Goal: Task Accomplishment & Management: Manage account settings

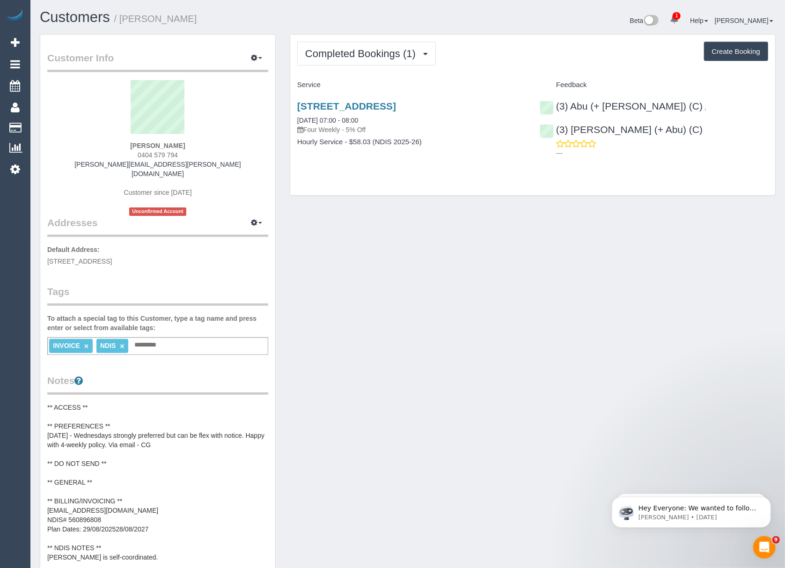
click at [103, 493] on pre "** ACCESS ** ** PREFERENCES ** [DATE] - Wednesdays strongly preferred but can b…" at bounding box center [157, 481] width 221 height 159
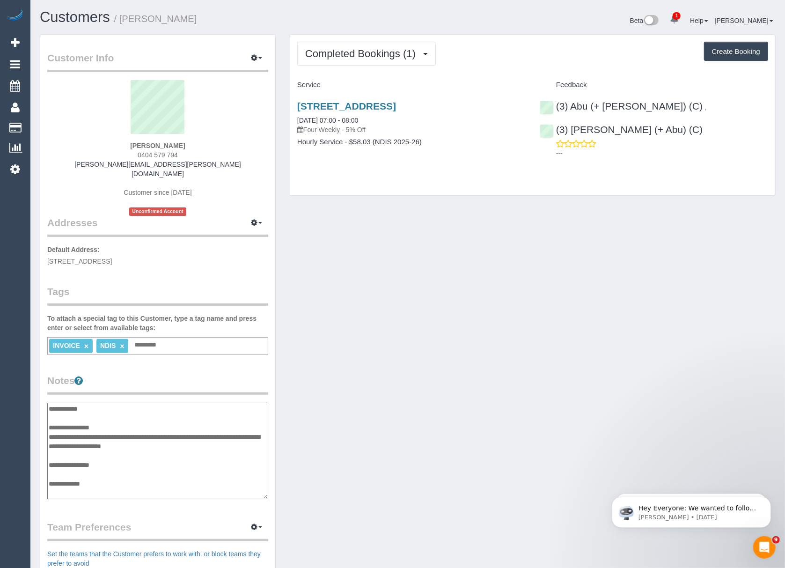
scroll to position [66, 0]
drag, startPoint x: 106, startPoint y: 445, endPoint x: 54, endPoint y: 444, distance: 51.5
click at [54, 444] on textarea "**********" at bounding box center [157, 450] width 220 height 97
drag, startPoint x: 162, startPoint y: 437, endPoint x: 55, endPoint y: 438, distance: 106.7
click at [55, 438] on textarea "**********" at bounding box center [157, 450] width 220 height 97
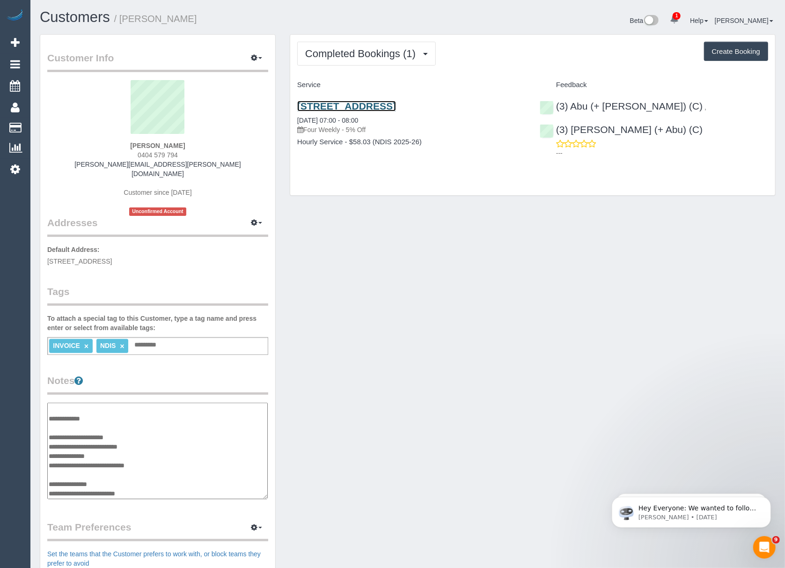
click at [338, 109] on link "[STREET_ADDRESS]" at bounding box center [346, 106] width 99 height 11
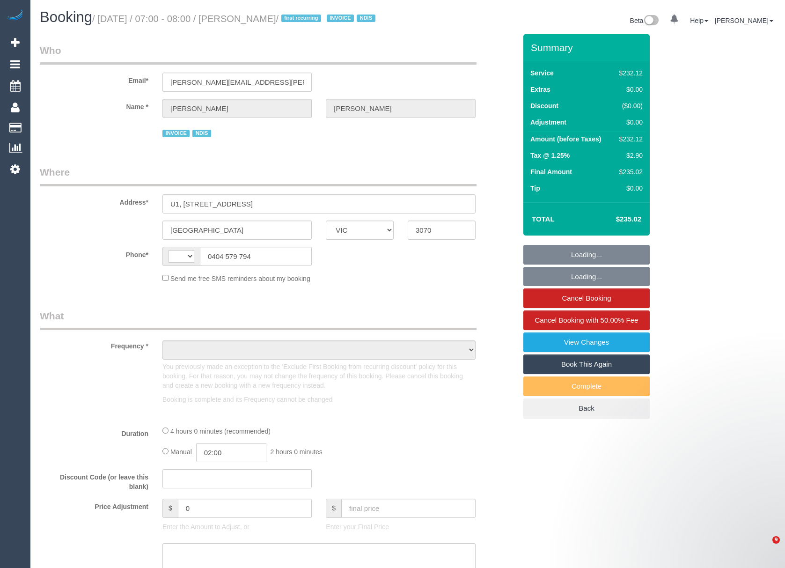
select select "VIC"
select select "string:AU"
select select "object:572"
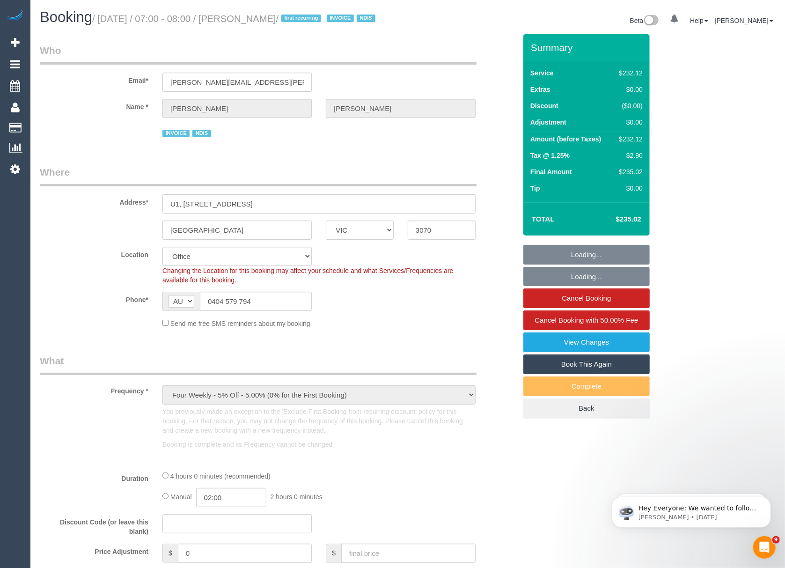
select select "240"
select select "number:28"
select select "number:17"
select select "number:18"
select select "number:24"
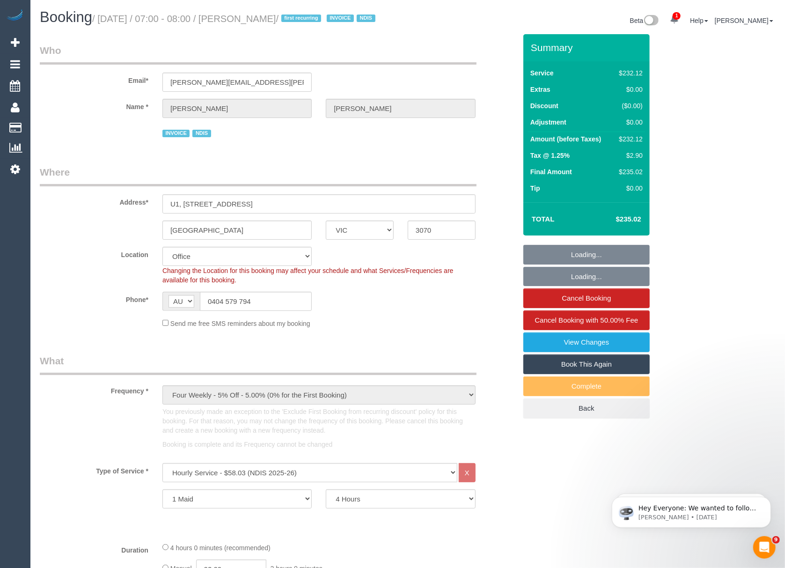
select select "object:2078"
